Goal: Information Seeking & Learning: Learn about a topic

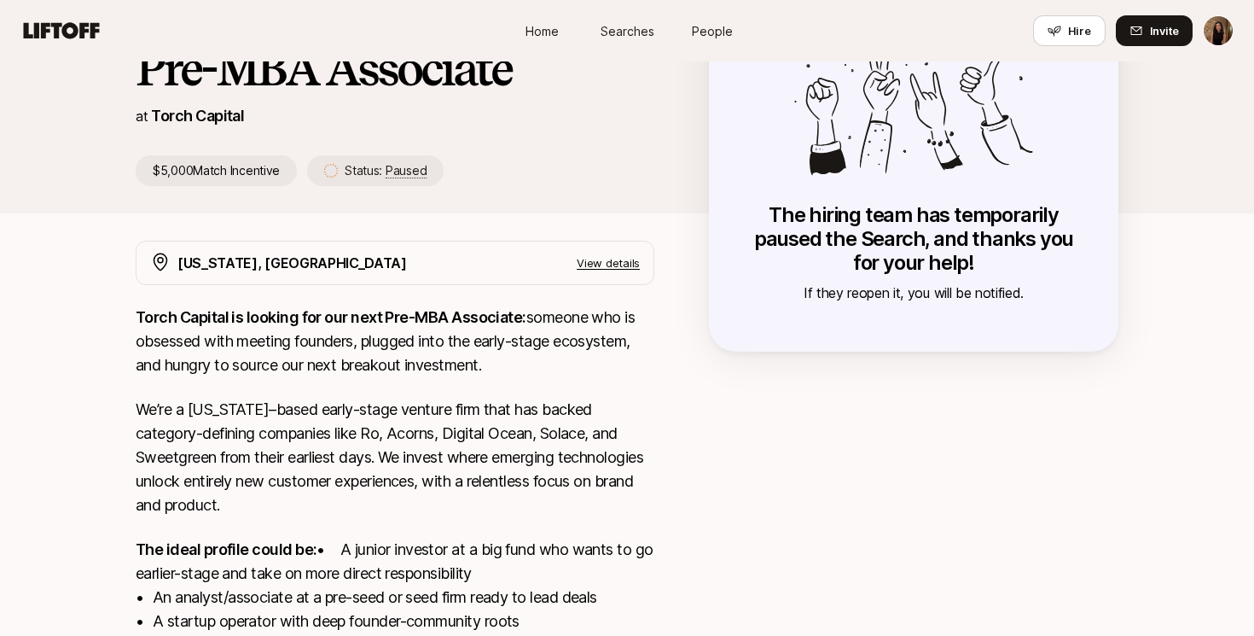
scroll to position [154, 0]
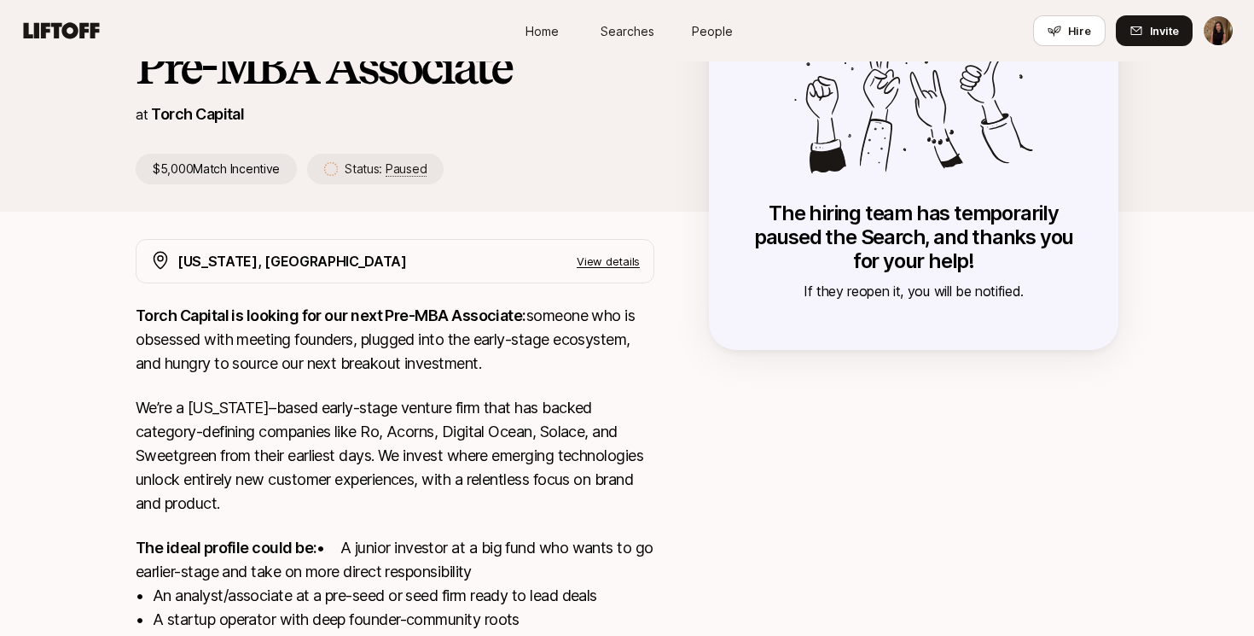
click at [629, 264] on p "View details" at bounding box center [608, 261] width 63 height 17
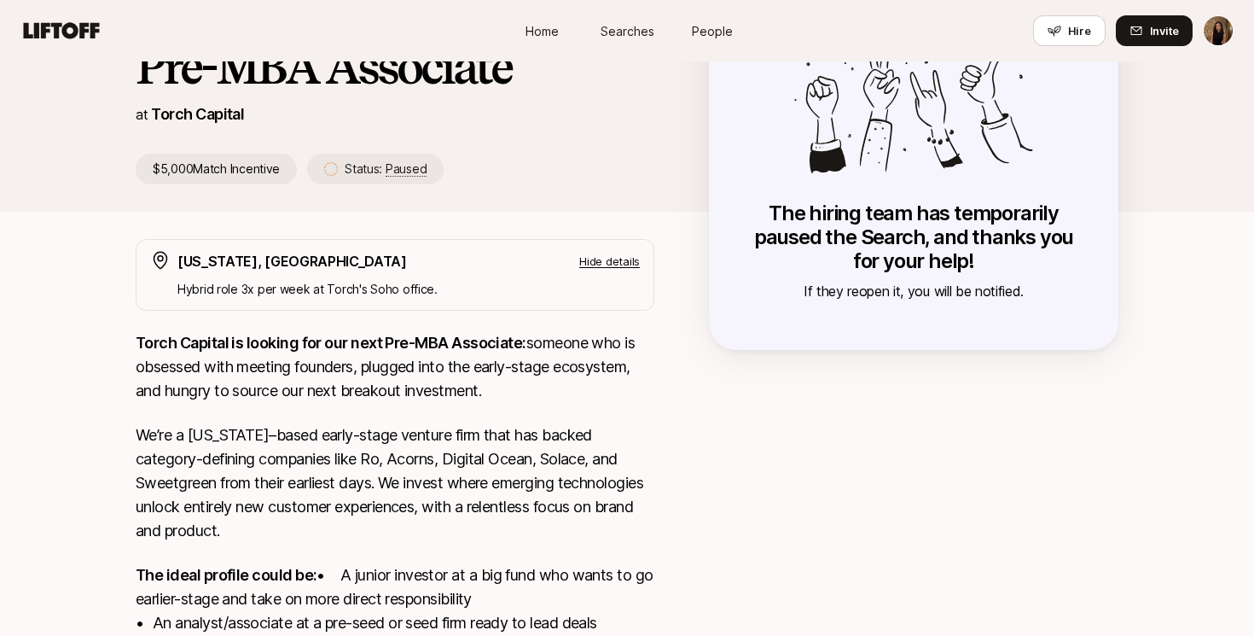
click at [629, 264] on p "Hide details" at bounding box center [609, 261] width 61 height 17
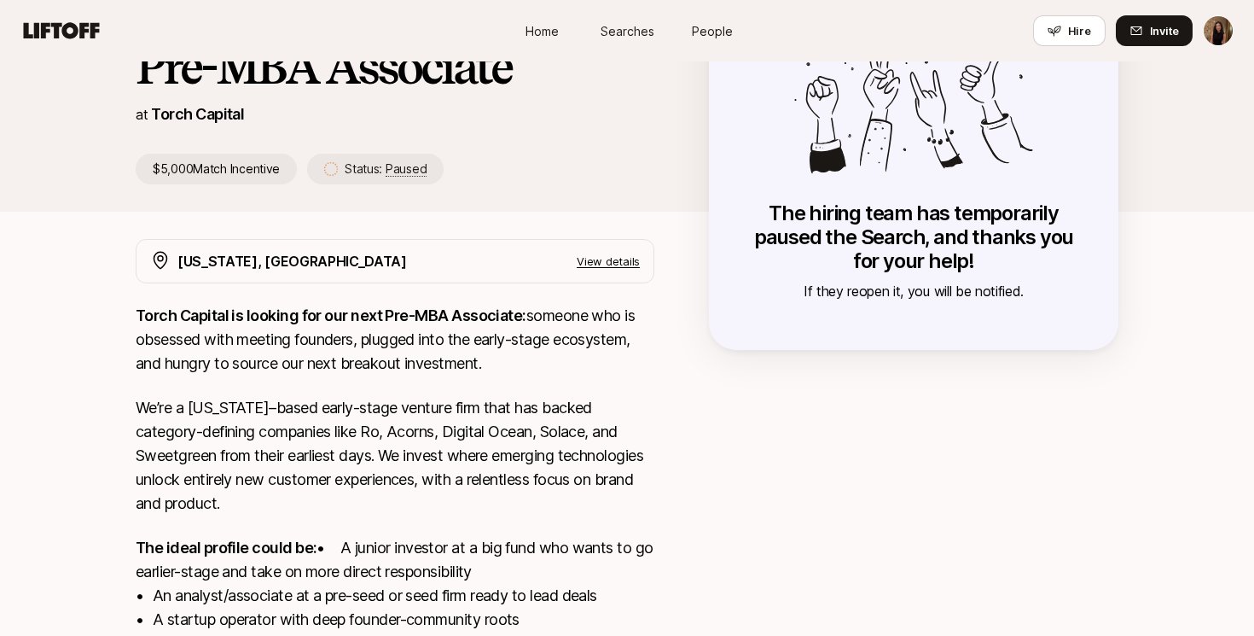
click at [629, 264] on p "View details" at bounding box center [608, 261] width 63 height 17
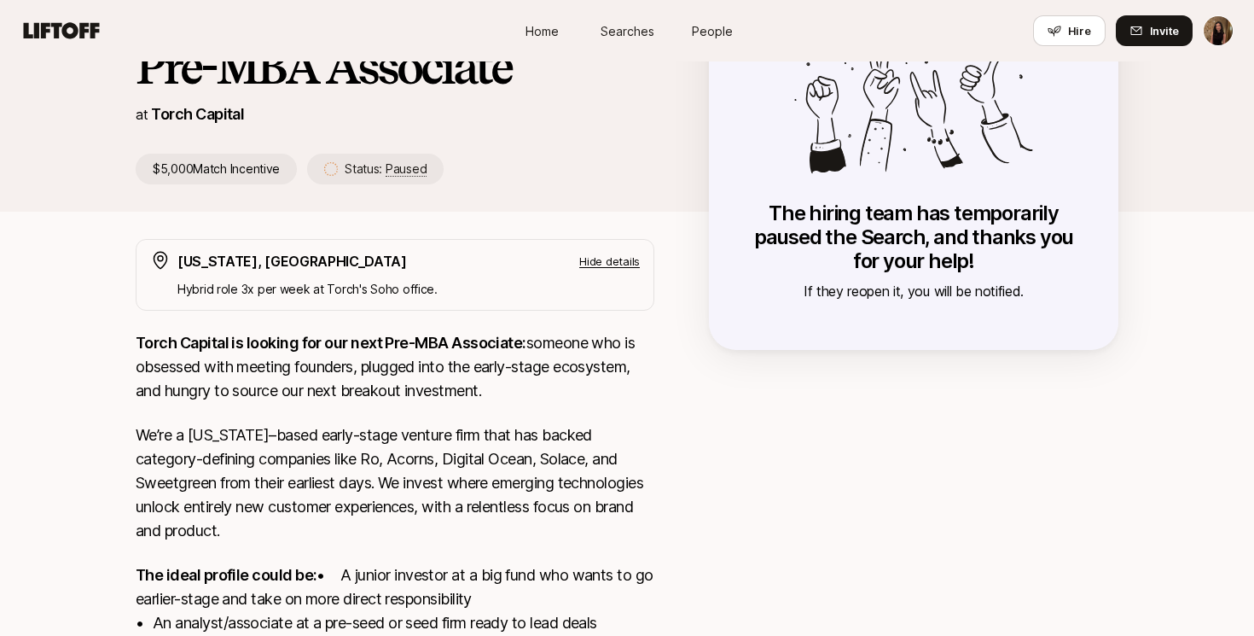
click at [629, 264] on p "Hide details" at bounding box center [609, 261] width 61 height 17
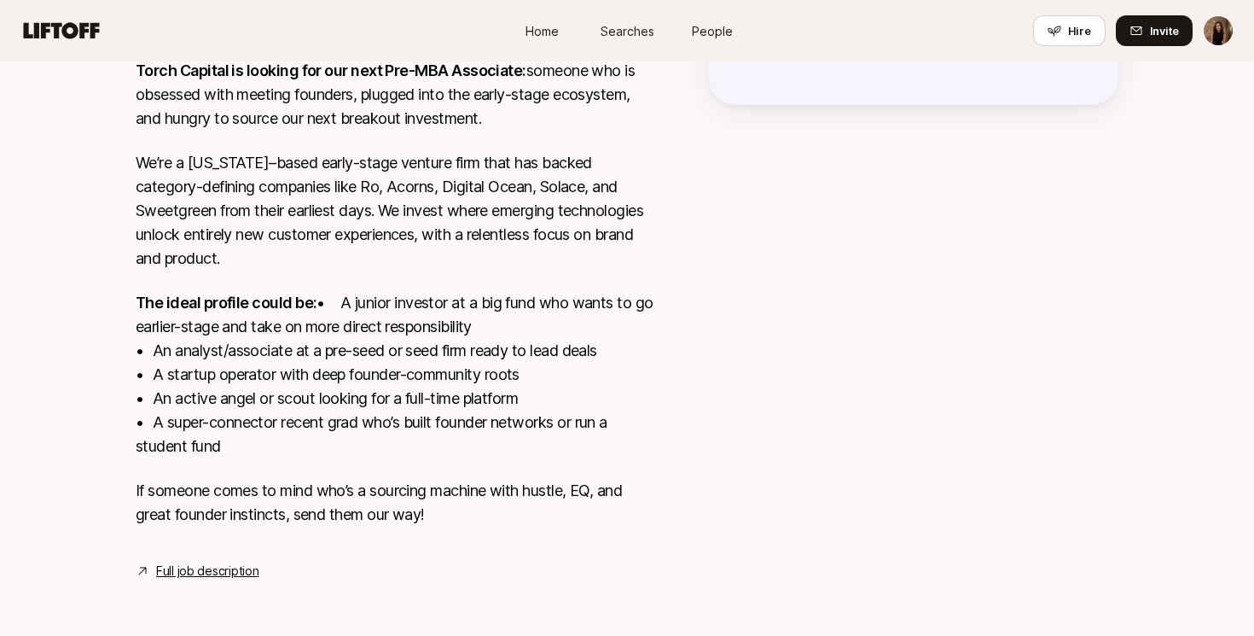
scroll to position [422, 0]
click at [206, 567] on link "Full job description" at bounding box center [207, 571] width 102 height 20
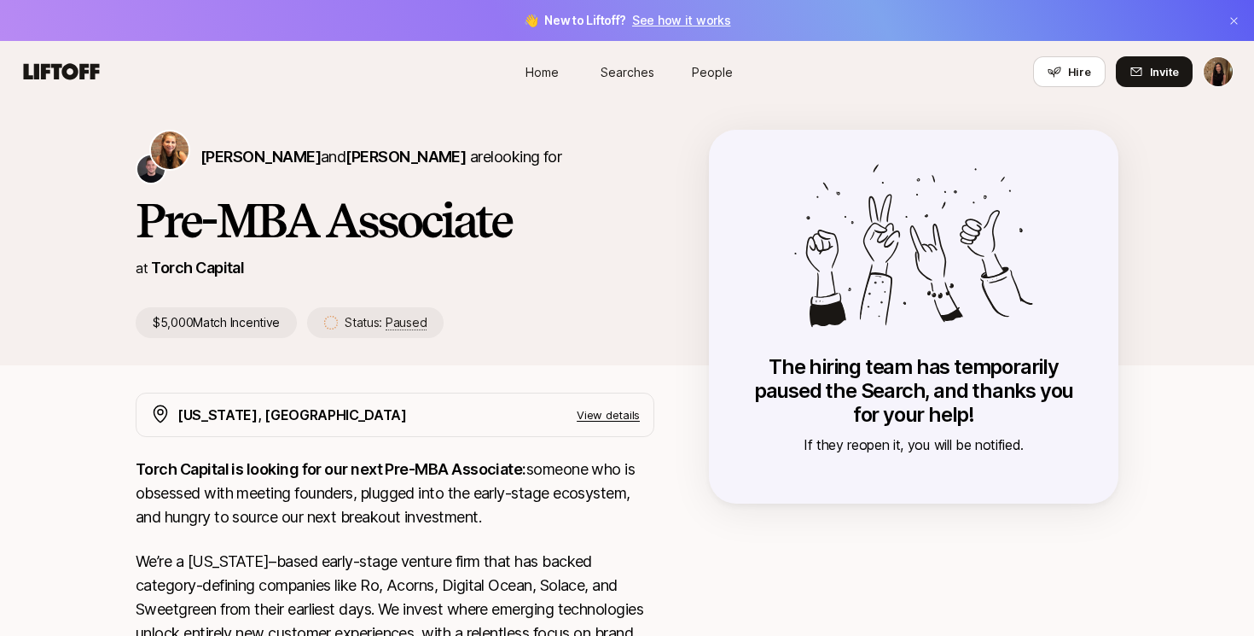
scroll to position [0, 0]
click at [260, 154] on span "[PERSON_NAME]" at bounding box center [261, 157] width 120 height 18
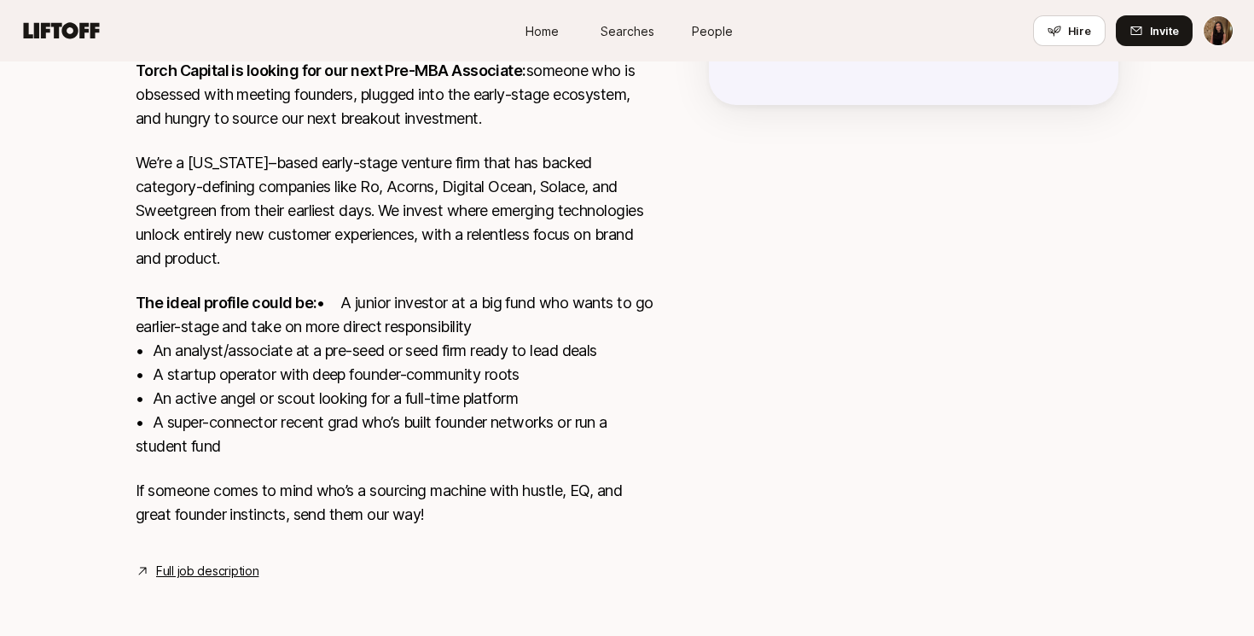
scroll to position [422, 0]
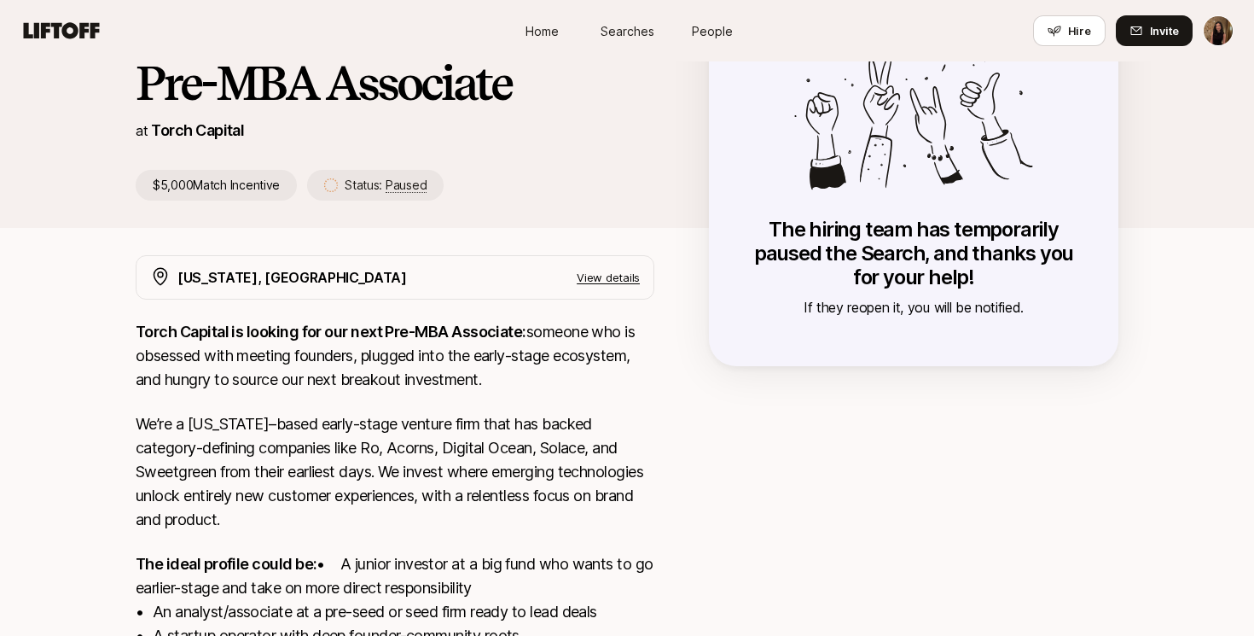
scroll to position [137, 0]
click at [606, 287] on div "New York, NY View details" at bounding box center [408, 278] width 462 height 22
click at [606, 280] on p "View details" at bounding box center [608, 278] width 63 height 17
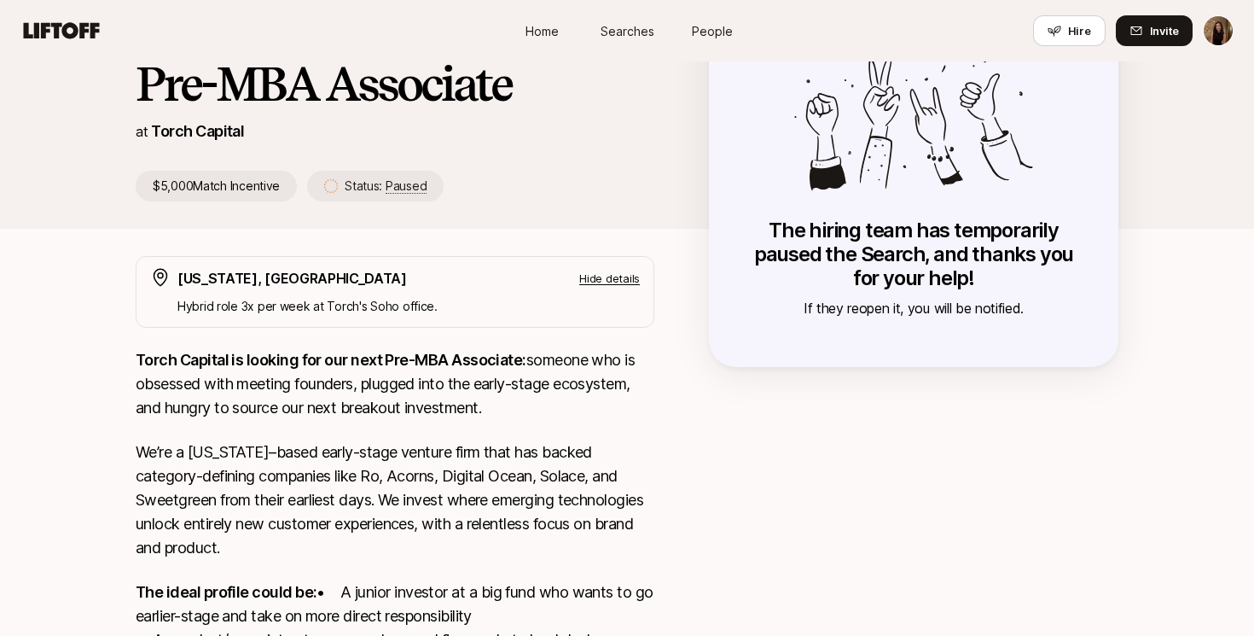
click at [606, 280] on p "Hide details" at bounding box center [609, 278] width 61 height 17
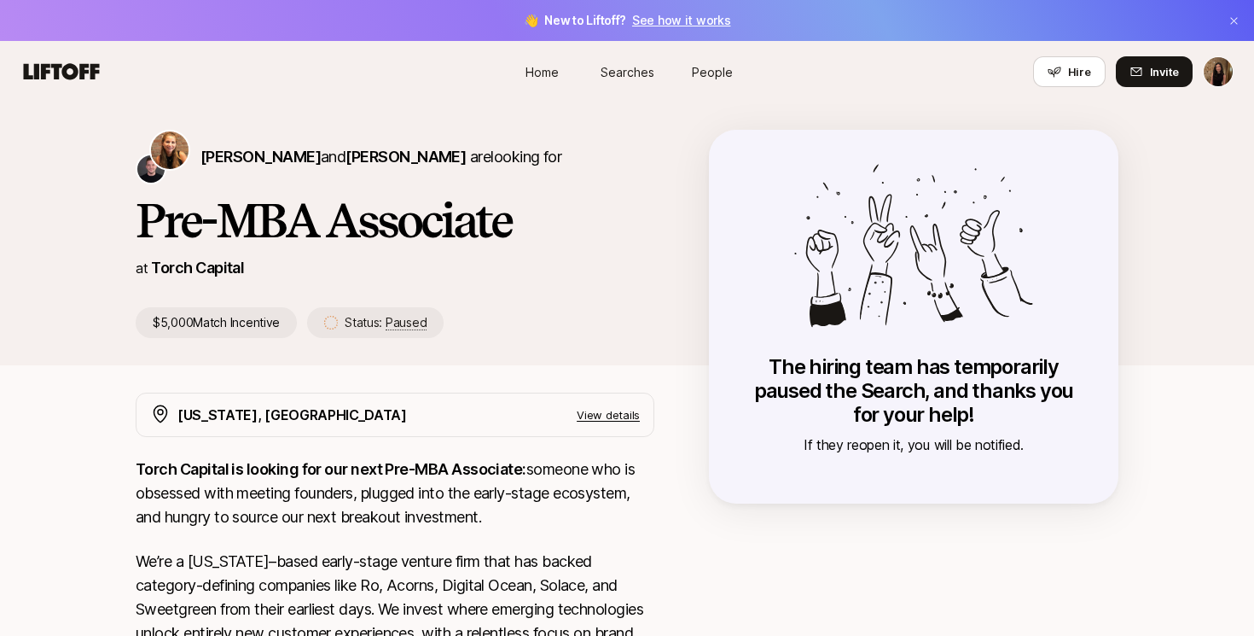
scroll to position [0, 0]
click at [869, 384] on p "The hiring team has temporarily paused the Search, and thanks you for your help!" at bounding box center [913, 391] width 341 height 72
click at [1156, 75] on span "Invite" at bounding box center [1164, 71] width 29 height 17
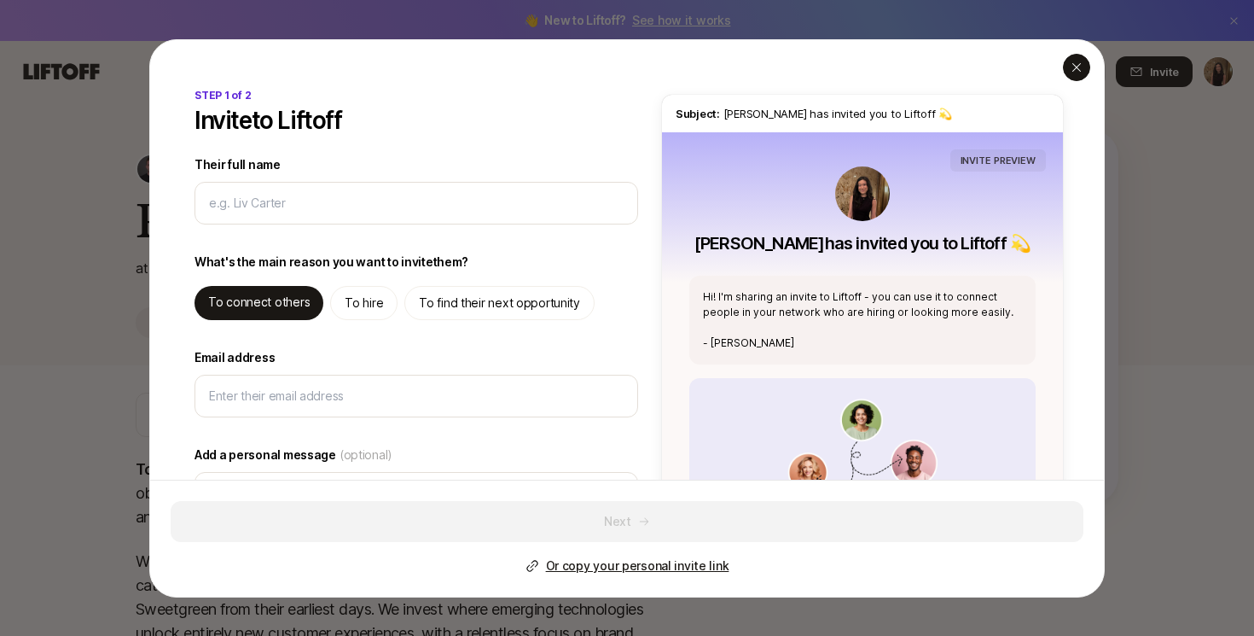
type textarea "x"
click at [1076, 74] on div "button" at bounding box center [1076, 67] width 27 height 27
